Goal: Information Seeking & Learning: Check status

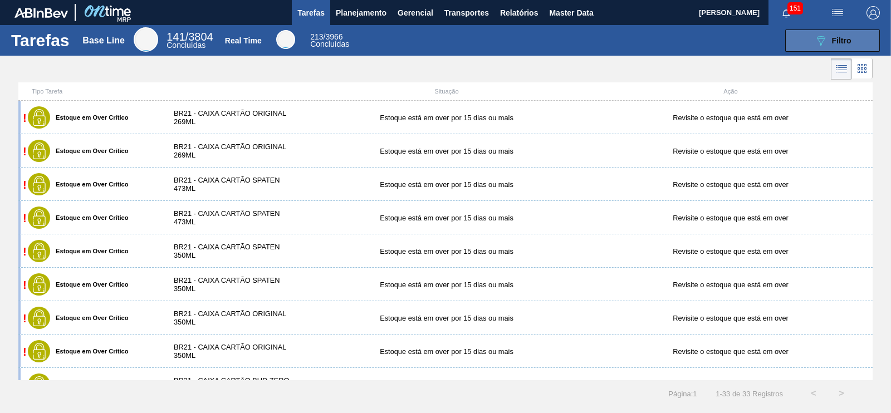
click at [837, 44] on span "Filtro" at bounding box center [841, 40] width 19 height 9
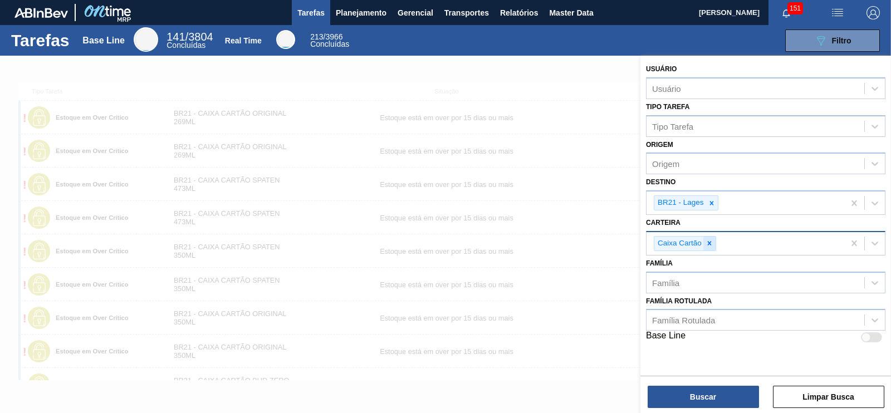
click at [708, 243] on icon at bounding box center [710, 244] width 4 height 4
click at [713, 207] on div at bounding box center [712, 203] width 12 height 14
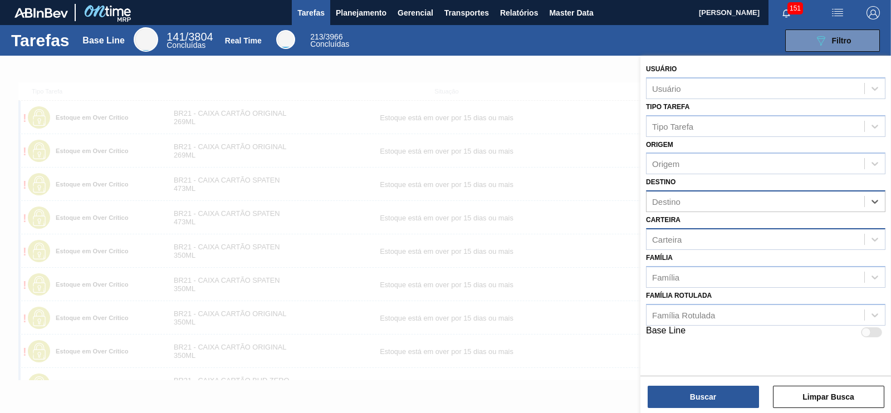
click at [687, 242] on div "Carteira" at bounding box center [756, 239] width 218 height 16
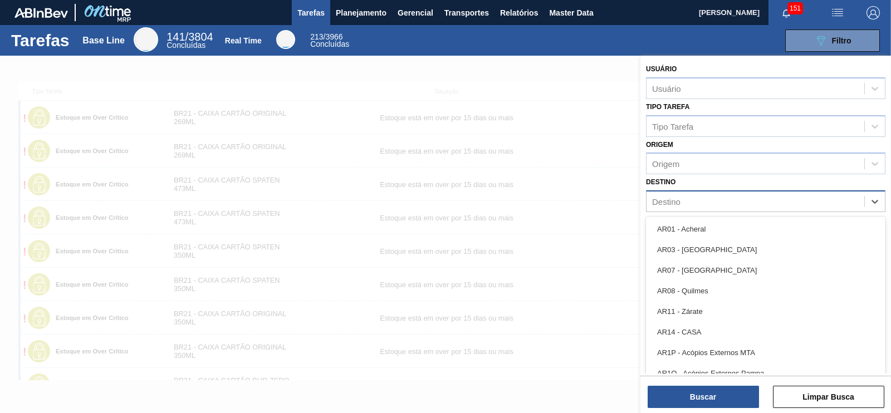
click at [676, 199] on div "Destino" at bounding box center [666, 201] width 28 height 9
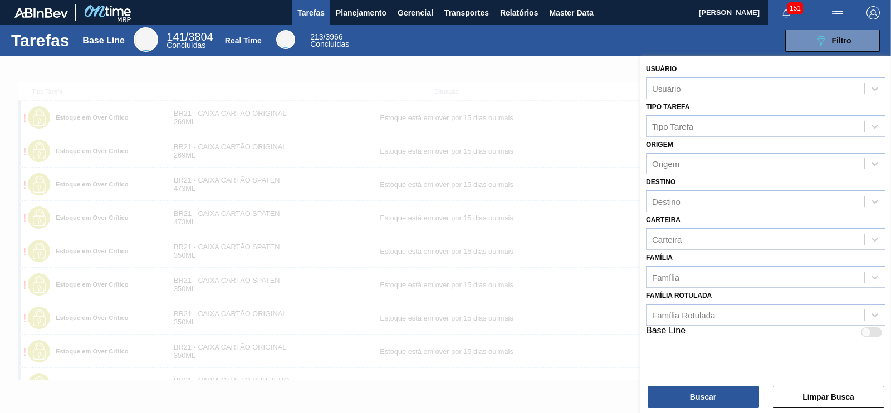
click at [610, 188] on div at bounding box center [445, 262] width 891 height 413
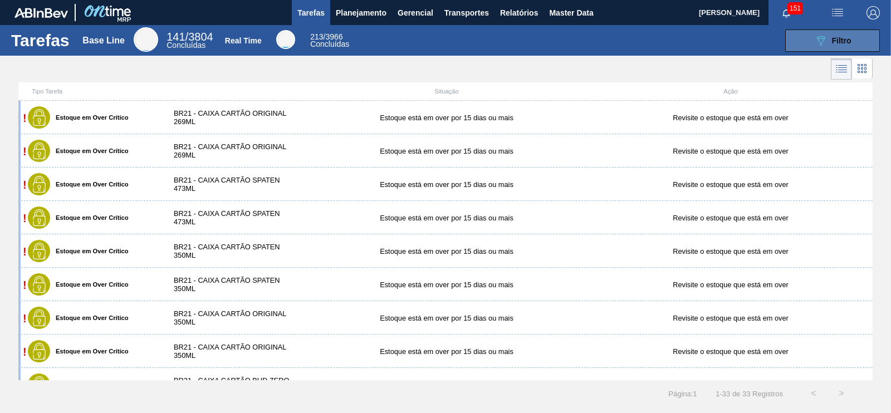
click at [807, 47] on button "089F7B8B-B2A5-4AFE-B5C0-19BA573D28AC Filtro" at bounding box center [832, 41] width 95 height 22
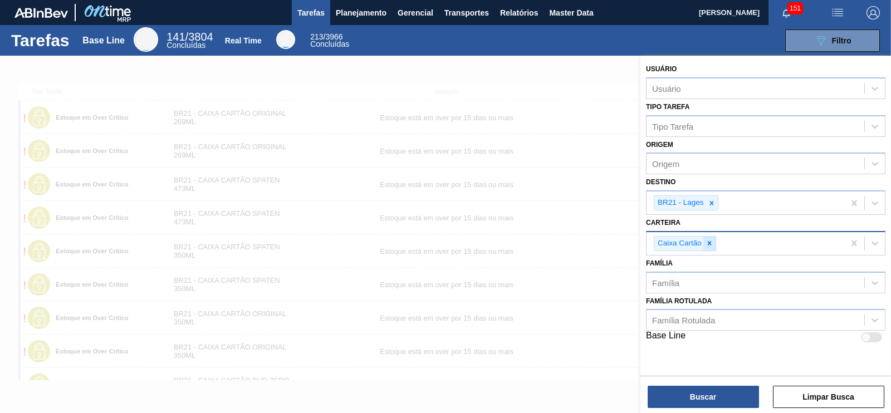
click at [706, 241] on icon at bounding box center [710, 243] width 8 height 8
click at [708, 203] on icon at bounding box center [712, 203] width 8 height 8
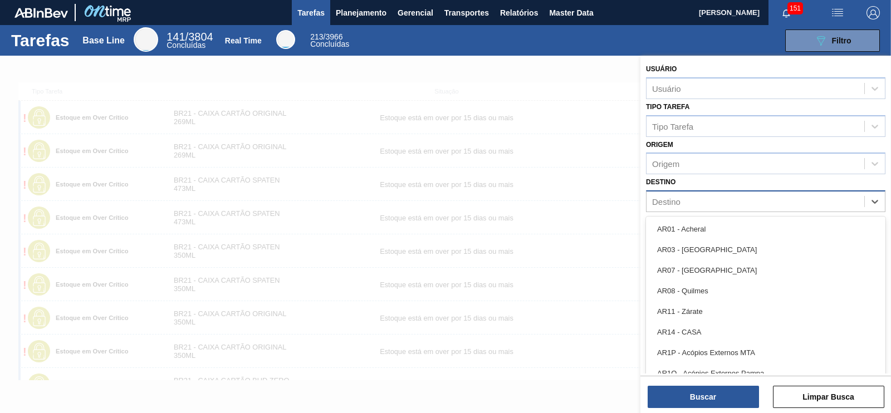
click at [708, 203] on div "Destino" at bounding box center [756, 202] width 218 height 16
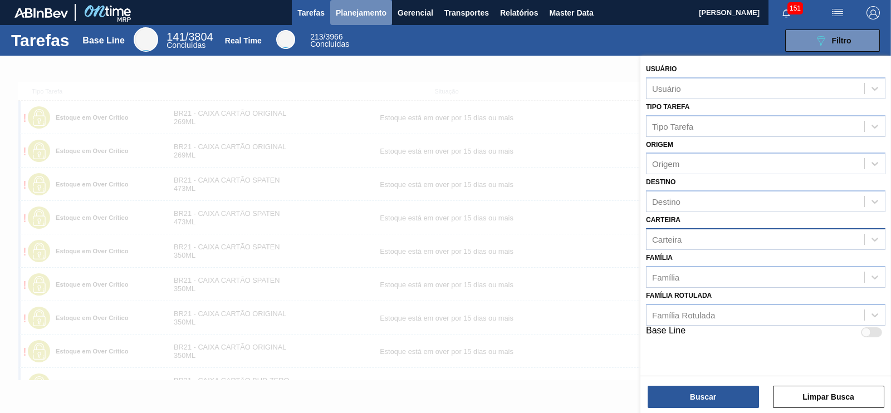
click at [359, 20] on button "Planejamento" at bounding box center [361, 12] width 62 height 25
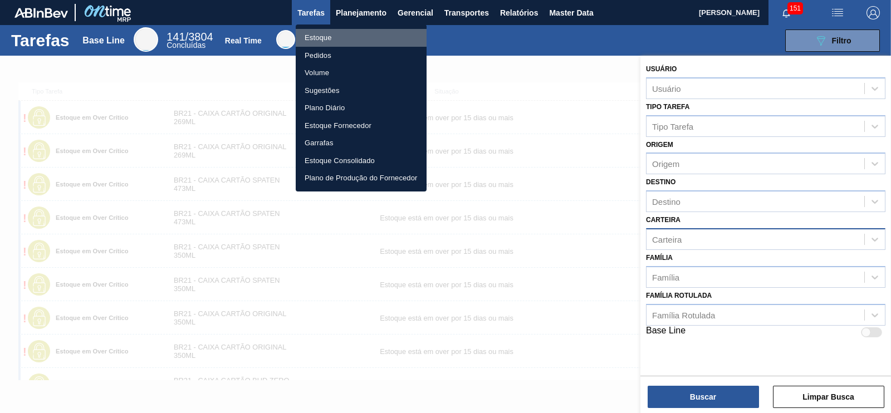
click at [314, 38] on li "Estoque" at bounding box center [361, 38] width 131 height 18
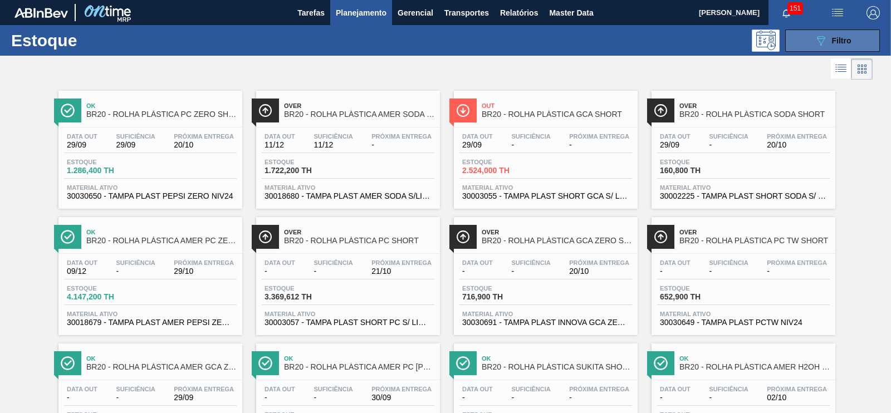
click at [814, 36] on icon "089F7B8B-B2A5-4AFE-B5C0-19BA573D28AC" at bounding box center [820, 40] width 13 height 13
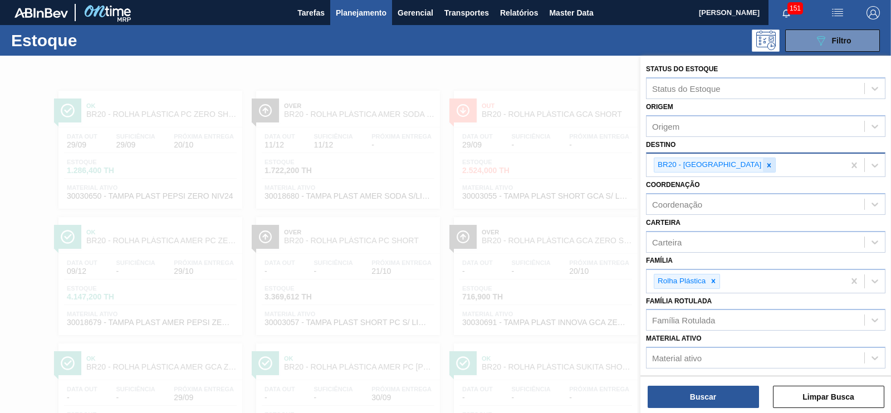
click at [767, 165] on icon at bounding box center [769, 165] width 4 height 4
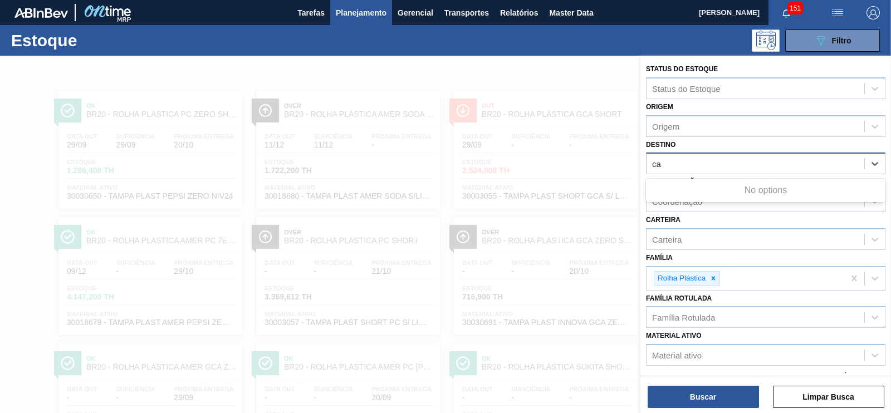
type input "c"
click at [709, 275] on icon at bounding box center [713, 279] width 8 height 8
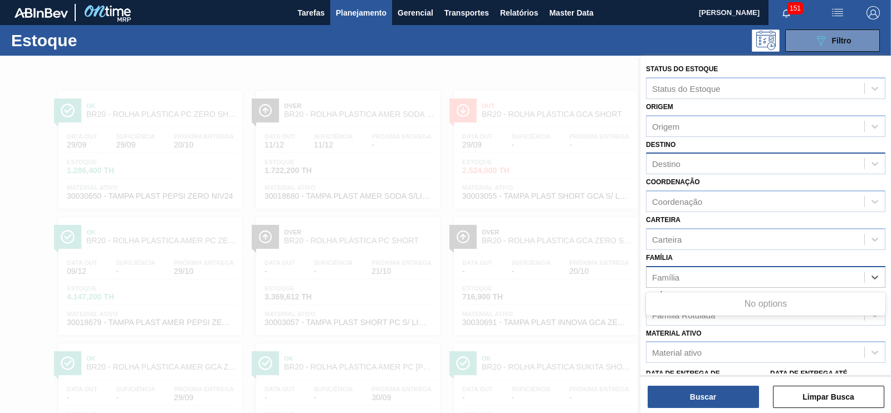
click at [691, 274] on div "Família" at bounding box center [756, 277] width 218 height 16
type input "r"
type input "p"
click at [672, 278] on div "Família" at bounding box center [665, 276] width 27 height 9
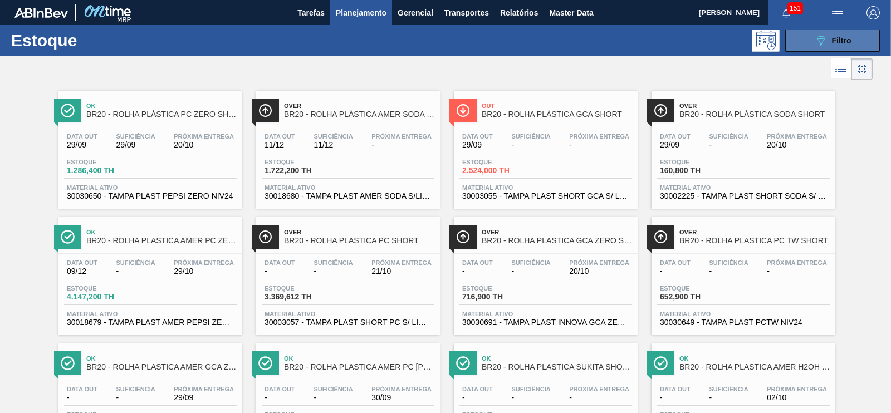
click at [817, 38] on icon at bounding box center [821, 40] width 8 height 9
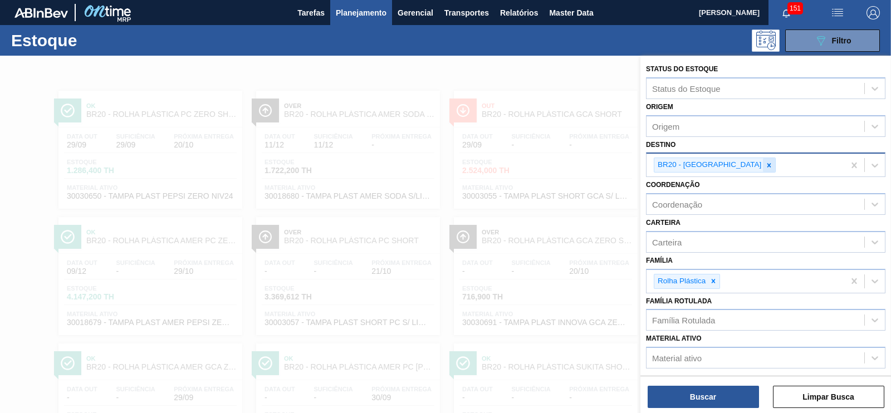
click at [765, 163] on icon at bounding box center [769, 165] width 8 height 8
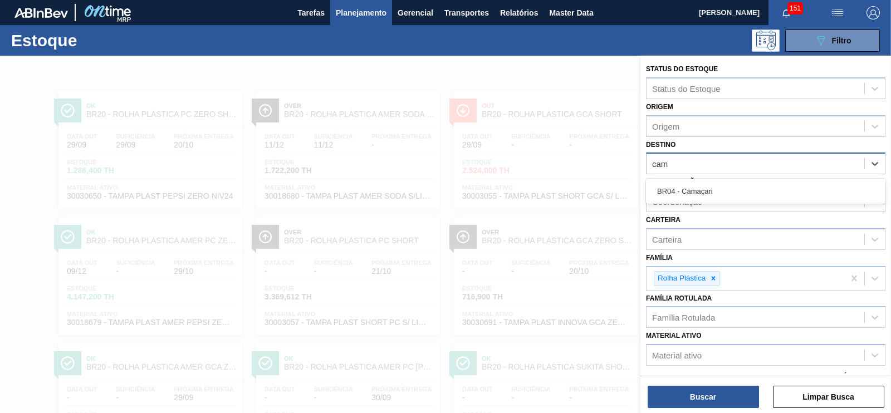
type input "cama"
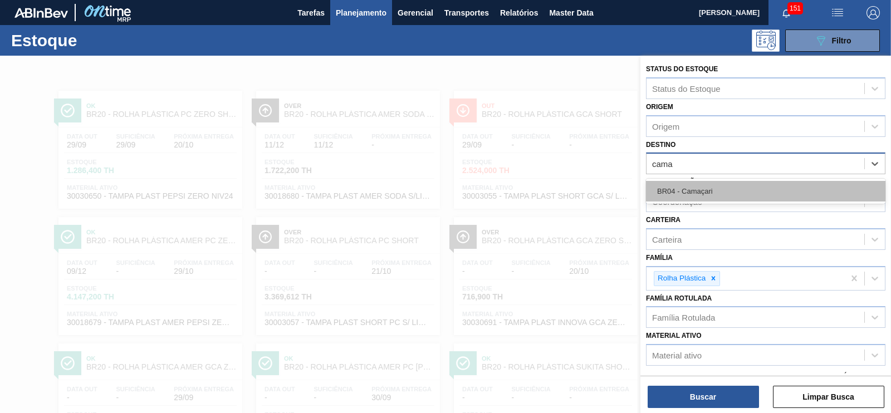
click at [705, 184] on div "BR04 - Camaçari" at bounding box center [765, 191] width 239 height 21
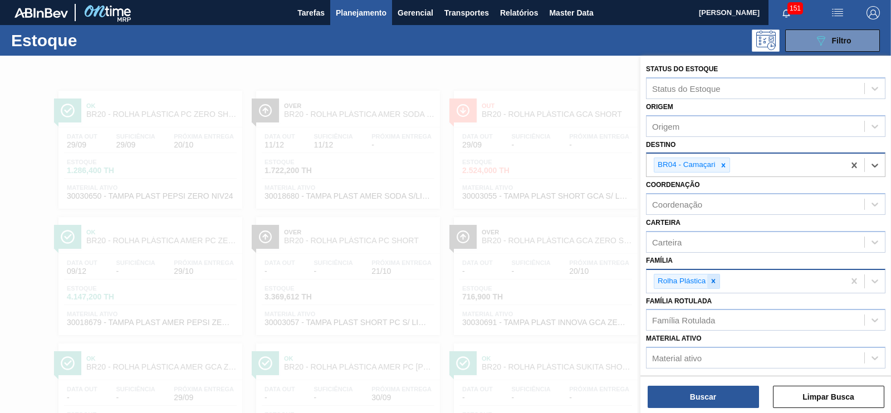
click at [716, 277] on icon at bounding box center [713, 281] width 8 height 8
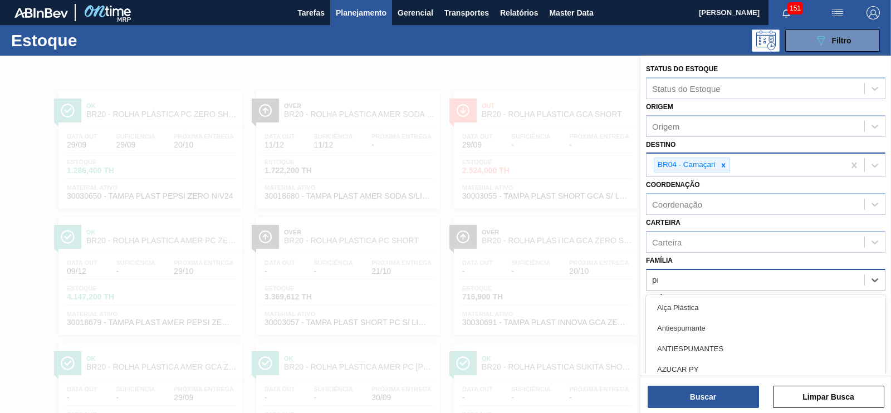
scroll to position [51, 0]
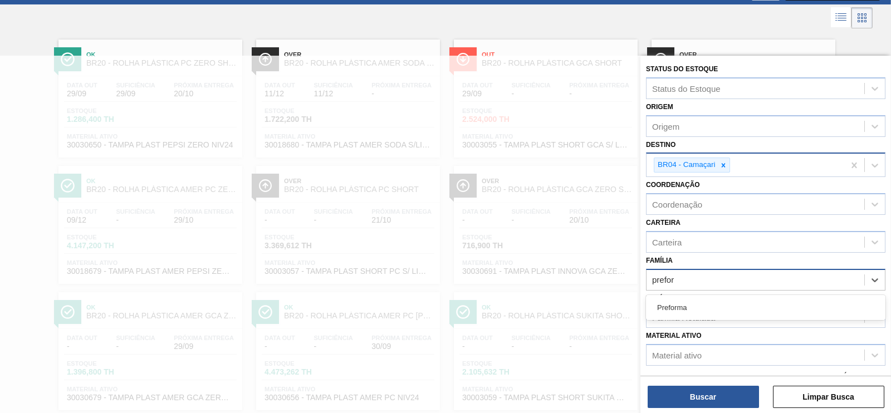
type input "preform"
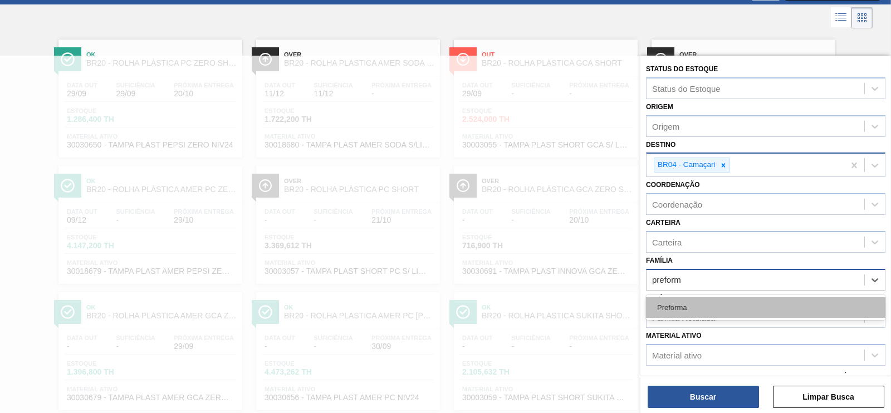
click at [691, 301] on div "Preforma" at bounding box center [765, 307] width 239 height 21
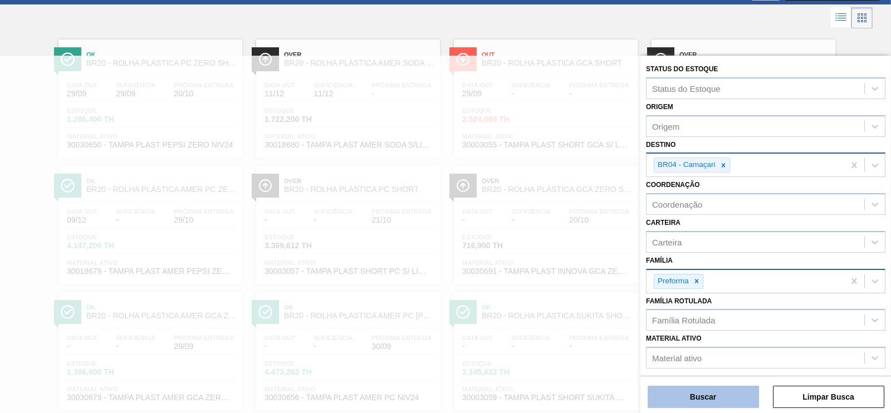
click at [696, 395] on button "Buscar" at bounding box center [703, 397] width 111 height 22
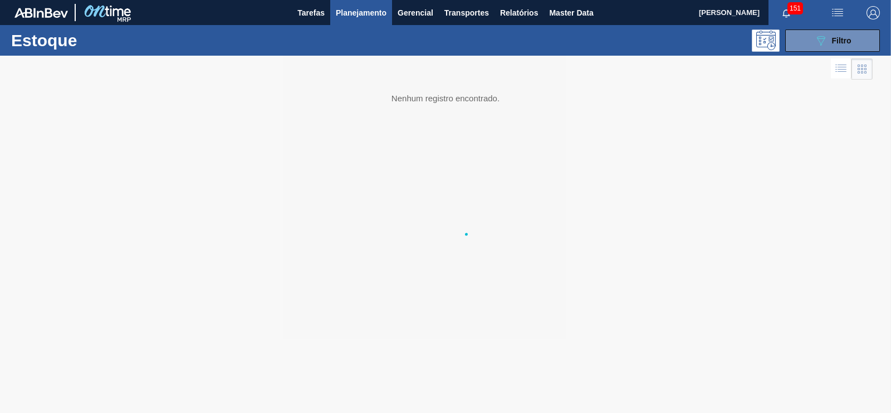
scroll to position [0, 0]
